Goal: Task Accomplishment & Management: Use online tool/utility

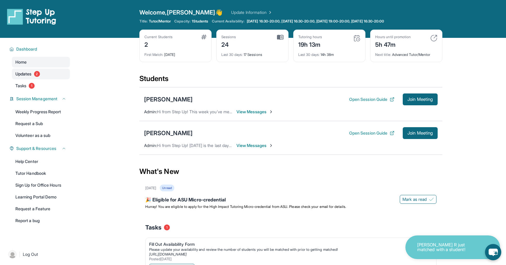
click at [22, 74] on span "Updates" at bounding box center [23, 74] width 16 height 6
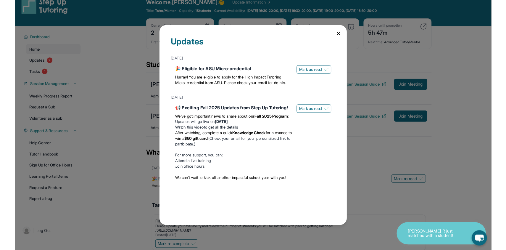
scroll to position [11, 0]
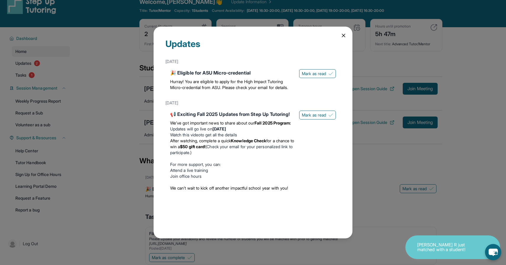
click at [343, 35] on icon at bounding box center [343, 35] width 3 height 3
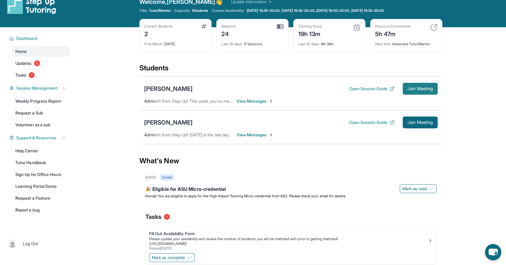
click at [426, 89] on span "Join Meeting" at bounding box center [419, 89] width 25 height 4
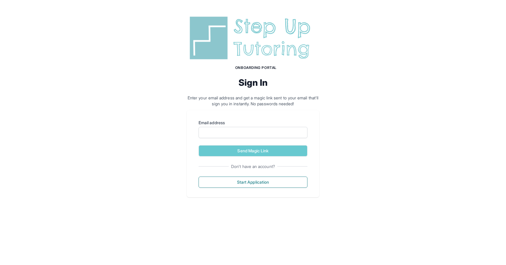
click at [266, 55] on img at bounding box center [253, 38] width 133 height 48
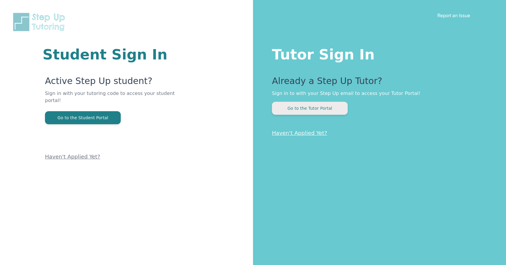
click at [301, 104] on button "Go to the Tutor Portal" at bounding box center [310, 108] width 76 height 13
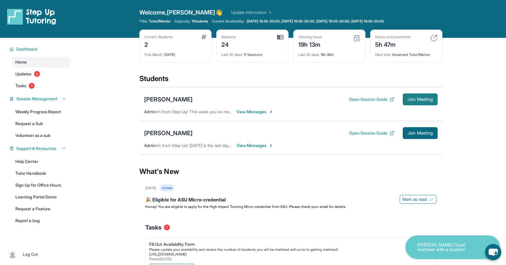
click at [414, 101] on span "Join Meeting" at bounding box center [419, 100] width 25 height 4
